Goal: Transaction & Acquisition: Purchase product/service

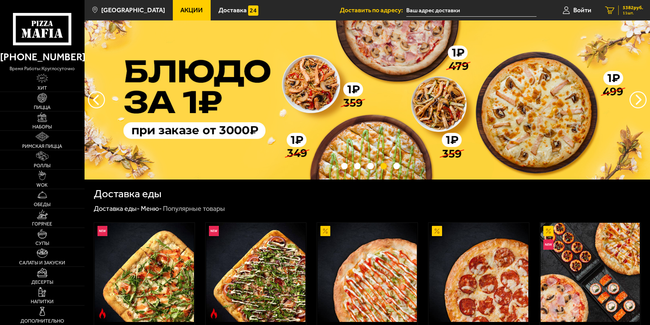
type input "[STREET_ADDRESS]"
click at [613, 10] on icon "11" at bounding box center [609, 10] width 9 height 8
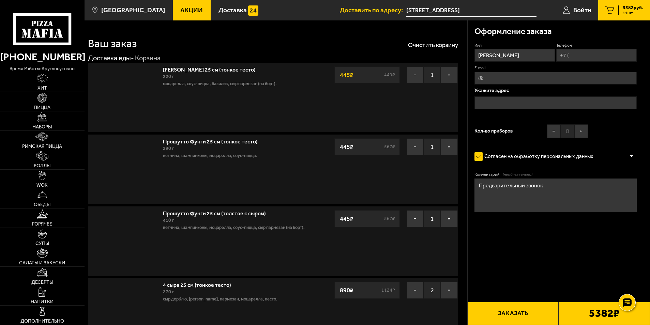
click at [510, 311] on button "Заказать" at bounding box center [513, 313] width 91 height 23
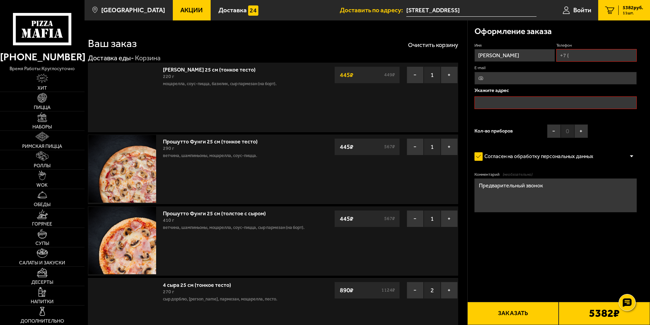
type input "[STREET_ADDRESS]"
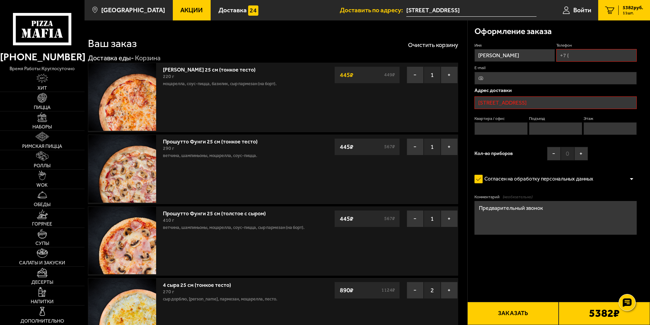
click at [511, 314] on button "Заказать" at bounding box center [513, 313] width 91 height 23
click at [503, 126] on input "Квартира / офис" at bounding box center [502, 128] width 54 height 13
click at [517, 129] on input "Квартира / офис" at bounding box center [502, 128] width 54 height 13
type input "0"
click at [541, 125] on input "Подъезд" at bounding box center [556, 128] width 54 height 13
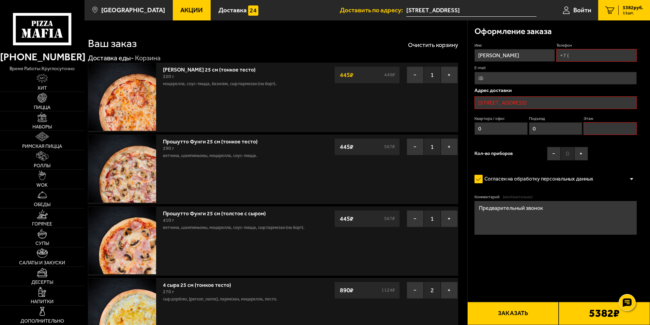
type input "0"
click at [595, 130] on input "Этаж" at bounding box center [611, 128] width 54 height 13
type input "0"
click at [513, 312] on button "Заказать" at bounding box center [513, 313] width 91 height 23
click at [548, 103] on input "[STREET_ADDRESS]" at bounding box center [556, 103] width 163 height 13
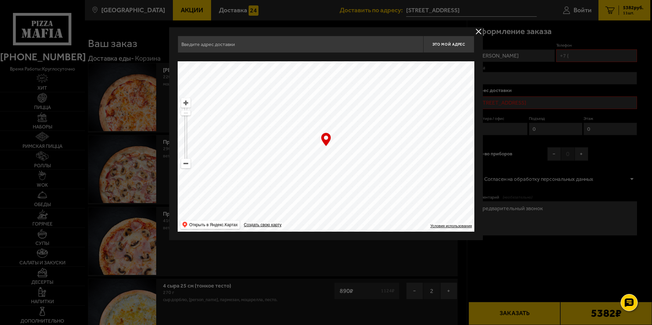
type input "[STREET_ADDRESS]"
click at [478, 30] on button "delivery type" at bounding box center [478, 31] width 9 height 9
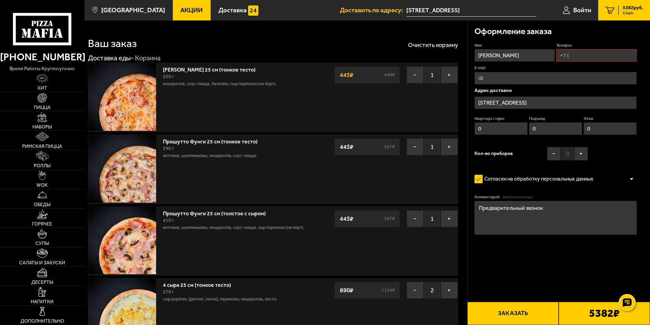
click at [640, 37] on div "Оформление заказа Имя [PERSON_NAME] Телефон E-mail Адрес [STREET_ADDRESS] Кварт…" at bounding box center [559, 147] width 183 height 255
click at [643, 37] on div "Оформление заказа Имя [PERSON_NAME] Телефон E-mail Адрес [STREET_ADDRESS] Кварт…" at bounding box center [559, 147] width 183 height 255
drag, startPoint x: 617, startPoint y: 0, endPoint x: 300, endPoint y: 100, distance: 332.1
click at [300, 100] on div "[PERSON_NAME] 25 см (тонкое тесто) 220 г моцарелла, соус-пицца, базилик, сыр па…" at bounding box center [239, 97] width 158 height 69
click at [48, 25] on icon at bounding box center [42, 29] width 59 height 32
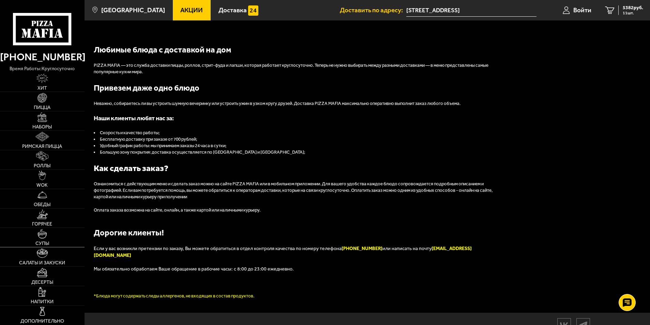
scroll to position [756, 0]
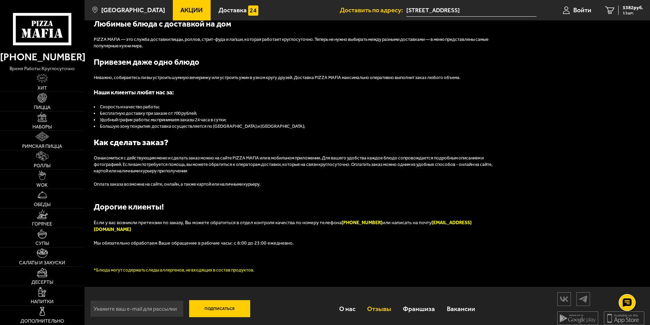
click at [381, 304] on link "Отзывы" at bounding box center [380, 309] width 36 height 22
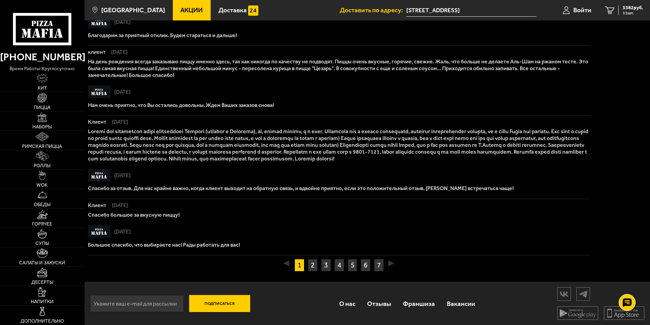
scroll to position [454, 0]
click at [629, 301] on icon at bounding box center [628, 303] width 10 height 10
click at [630, 282] on icon at bounding box center [628, 283] width 10 height 10
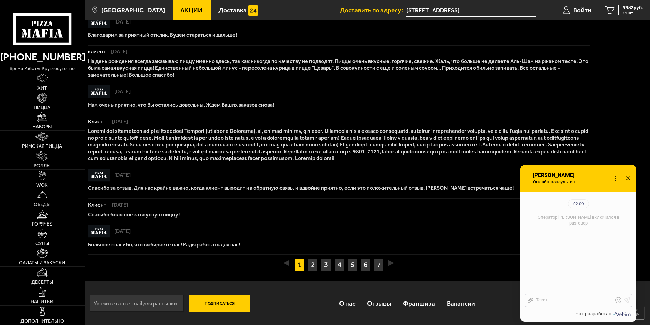
click at [629, 176] on icon at bounding box center [629, 179] width 10 height 10
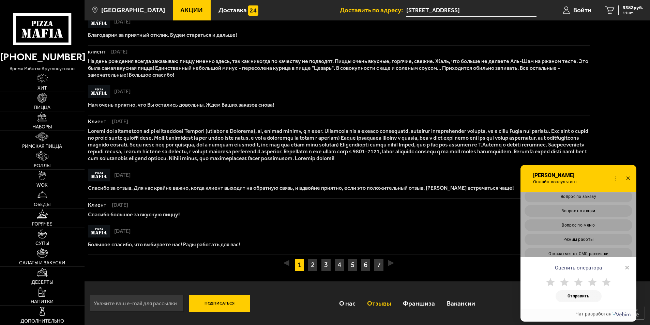
click at [382, 303] on link "Отзывы" at bounding box center [380, 304] width 36 height 22
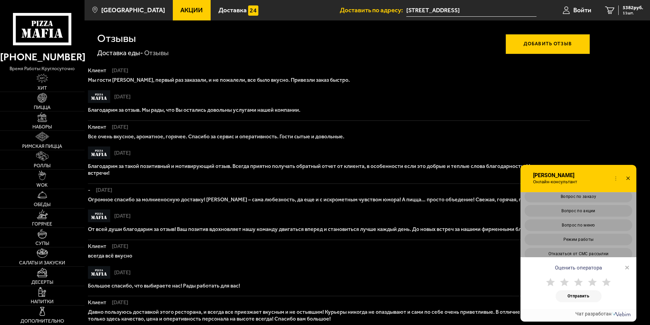
click at [539, 43] on button "Добавить отзыв" at bounding box center [548, 44] width 85 height 20
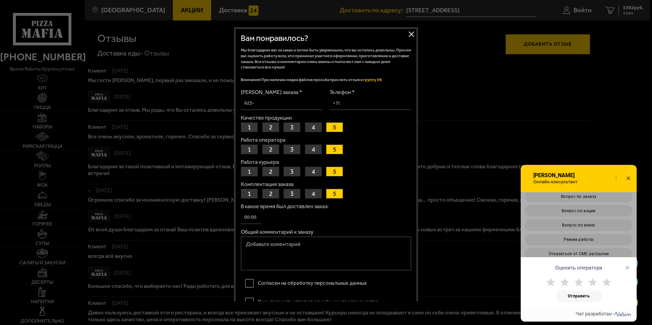
click at [271, 152] on button "2" at bounding box center [270, 150] width 17 height 10
click at [269, 190] on button "2" at bounding box center [270, 194] width 17 height 10
click at [410, 34] on button "Закрыть" at bounding box center [411, 34] width 10 height 10
